Goal: Find specific page/section: Find specific page/section

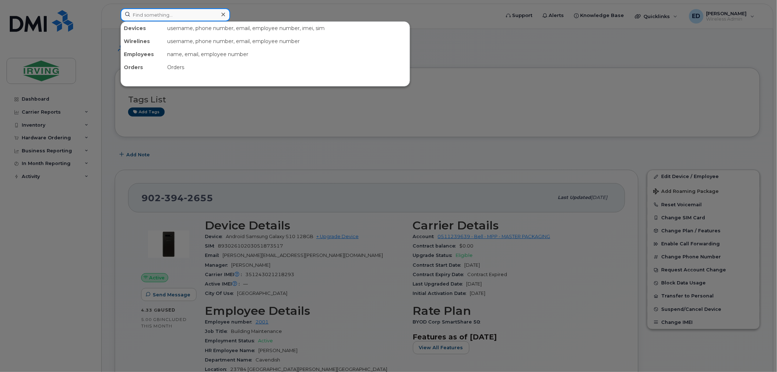
click at [175, 14] on input at bounding box center [176, 14] width 110 height 13
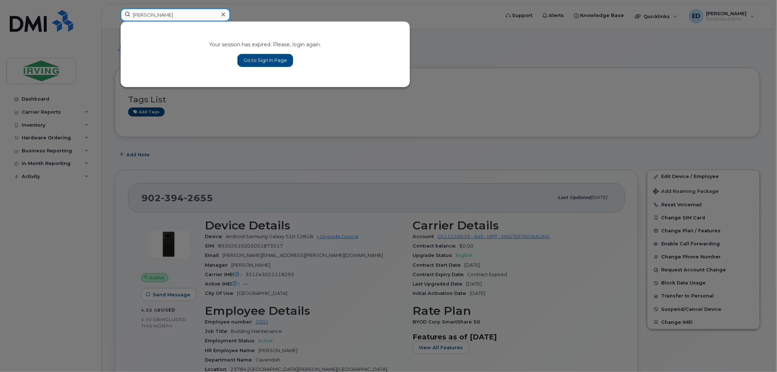
type input "roland"
click at [498, 57] on div at bounding box center [388, 186] width 777 height 372
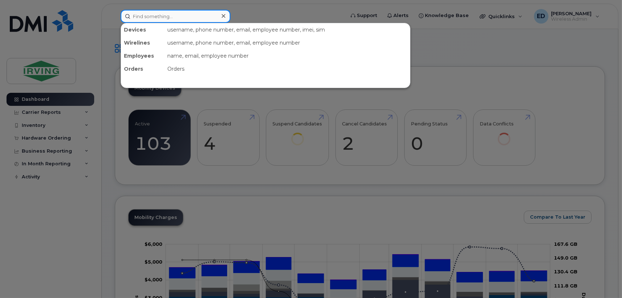
click at [156, 15] on input at bounding box center [176, 16] width 110 height 13
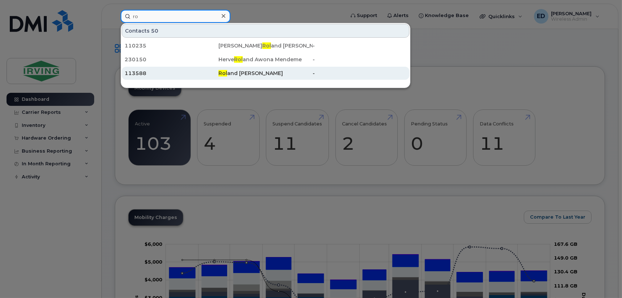
type input "r"
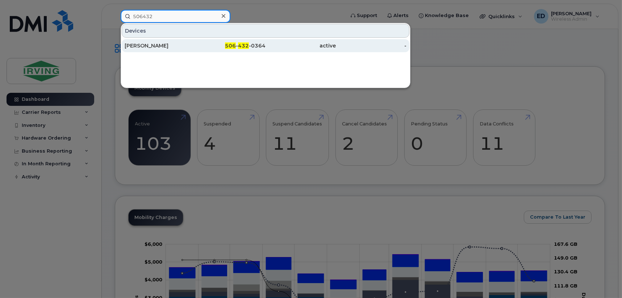
type input "506432"
click at [148, 43] on div "[PERSON_NAME]" at bounding box center [160, 45] width 71 height 7
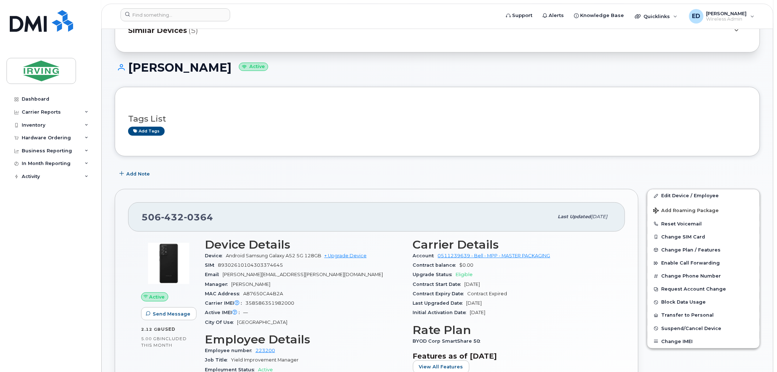
scroll to position [136, 0]
